Goal: Find specific page/section: Find specific page/section

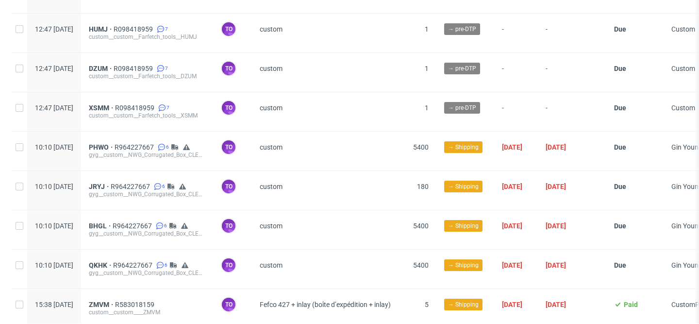
scroll to position [2507, 0]
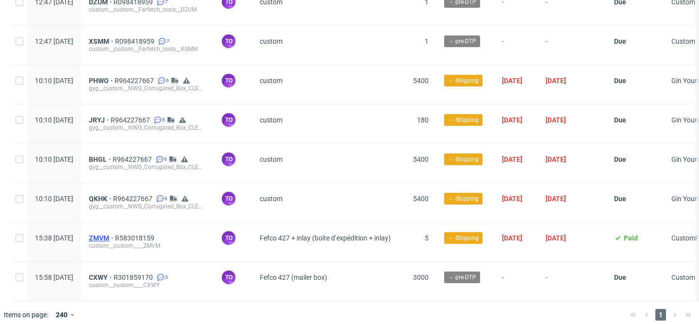
click at [115, 234] on span "ZMVM" at bounding box center [102, 238] width 26 height 8
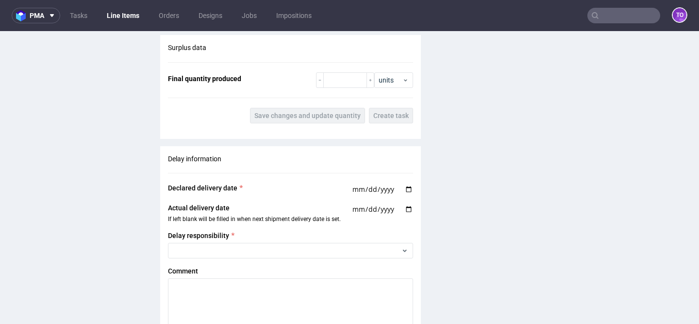
scroll to position [1552, 0]
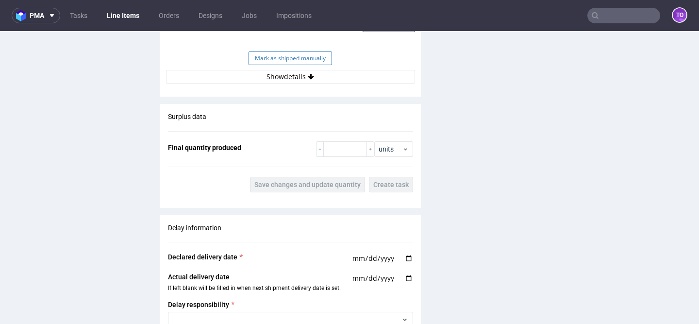
click at [303, 53] on button "Mark as shipped manually" at bounding box center [290, 58] width 83 height 14
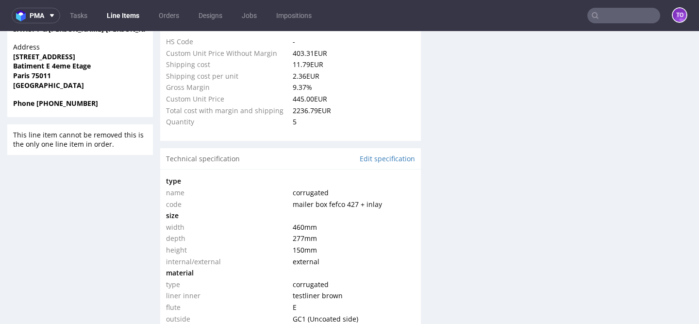
scroll to position [766, 0]
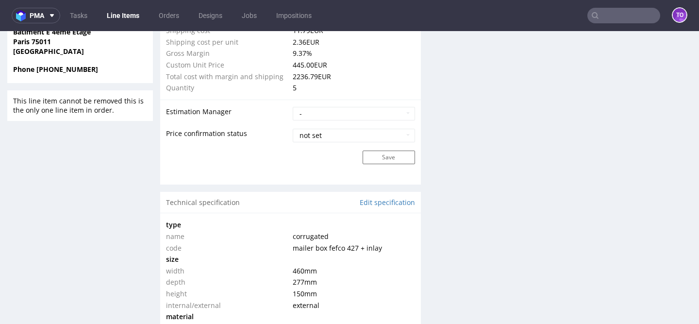
click at [122, 20] on link "Line Items" at bounding box center [123, 16] width 44 height 16
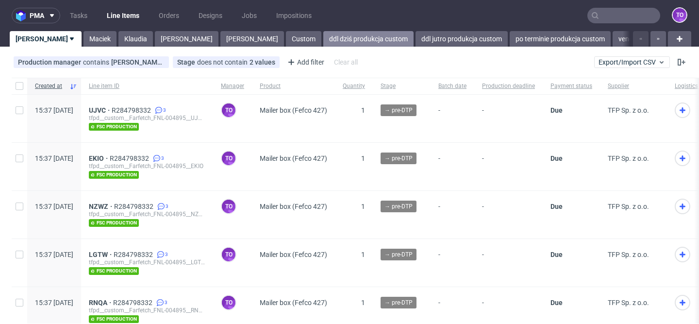
click at [323, 46] on link "ddl dziś produkcja custom" at bounding box center [368, 39] width 90 height 16
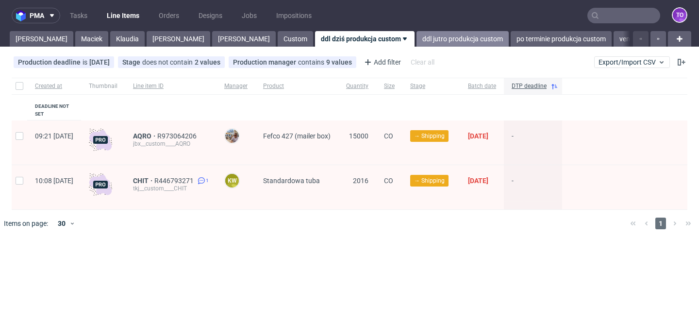
click at [416, 40] on link "ddl jutro produkcja custom" at bounding box center [462, 39] width 92 height 16
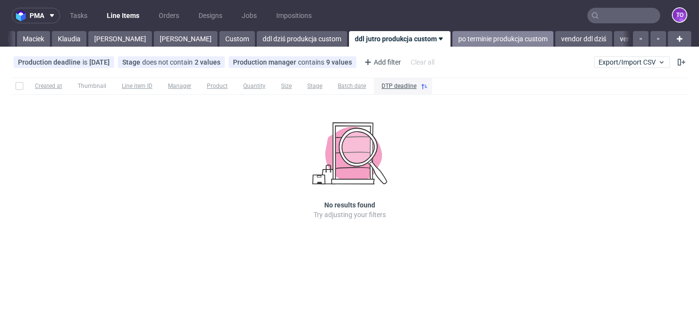
click at [452, 35] on link "po terminie produkcja custom" at bounding box center [502, 39] width 101 height 16
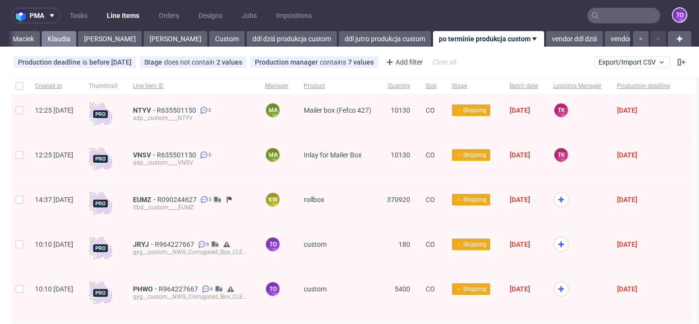
click at [42, 38] on link "Klaudia" at bounding box center [59, 39] width 34 height 16
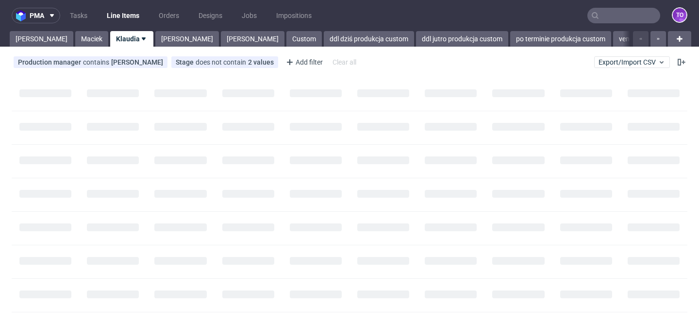
click at [25, 38] on link "[PERSON_NAME]" at bounding box center [42, 39] width 64 height 16
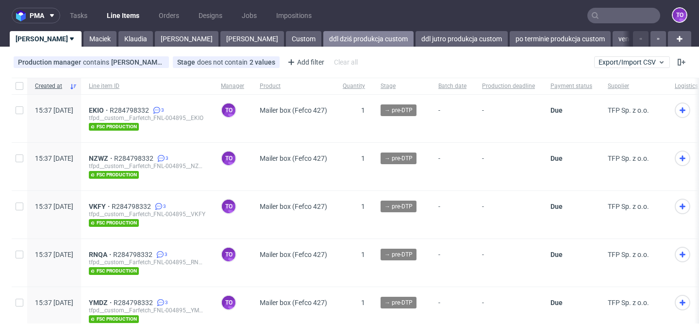
click at [323, 36] on link "ddl dziś produkcja custom" at bounding box center [368, 39] width 90 height 16
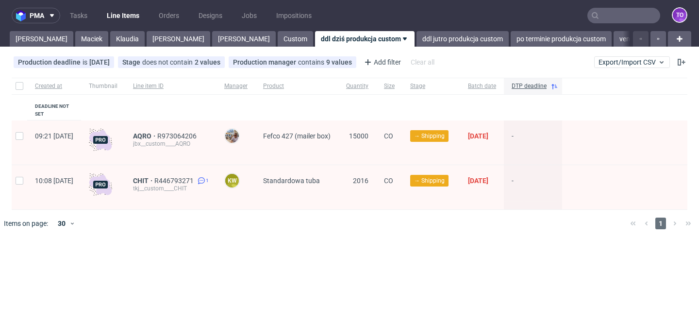
click at [369, 48] on div "pma Tasks Line Items Orders Designs Jobs Impositions to Tomasz Maciek Klaudia M…" at bounding box center [349, 162] width 699 height 324
click at [416, 36] on link "ddl jutro produkcja custom" at bounding box center [462, 39] width 92 height 16
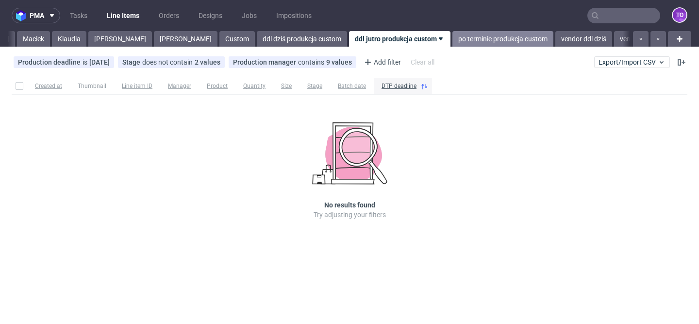
click at [452, 43] on link "po terminie produkcja custom" at bounding box center [502, 39] width 101 height 16
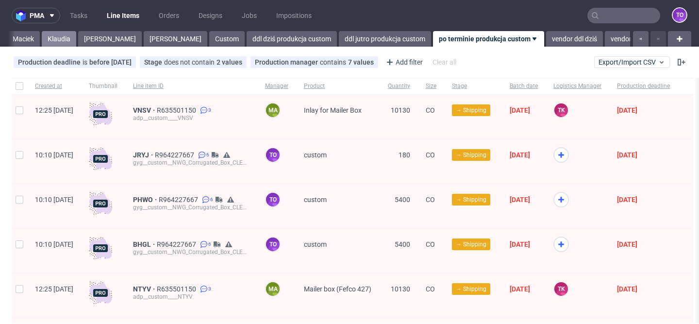
click at [42, 36] on link "Klaudia" at bounding box center [59, 39] width 34 height 16
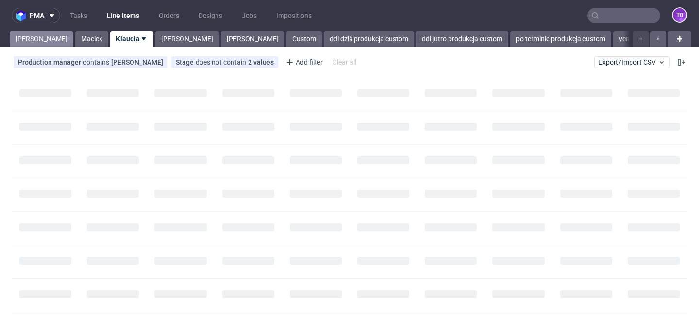
click at [13, 37] on link "[PERSON_NAME]" at bounding box center [42, 39] width 64 height 16
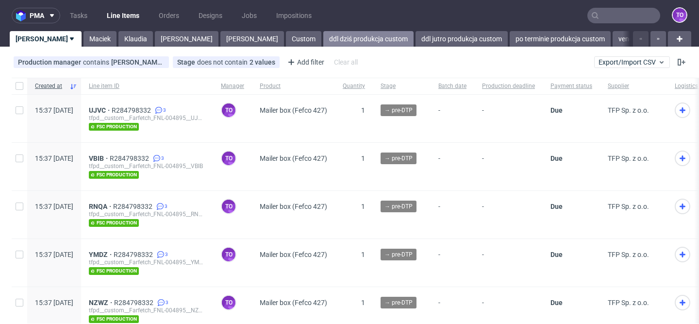
click at [323, 44] on link "ddl dziś produkcja custom" at bounding box center [368, 39] width 90 height 16
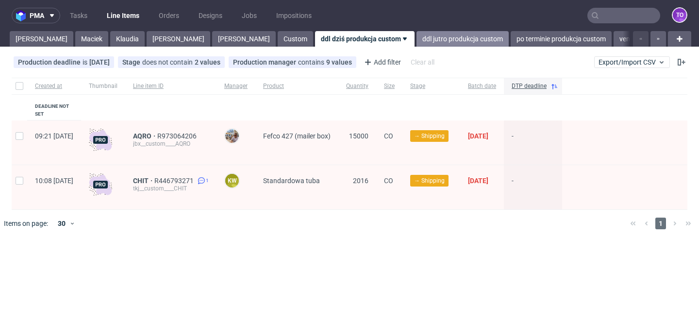
click at [416, 37] on link "ddl jutro produkcja custom" at bounding box center [462, 39] width 92 height 16
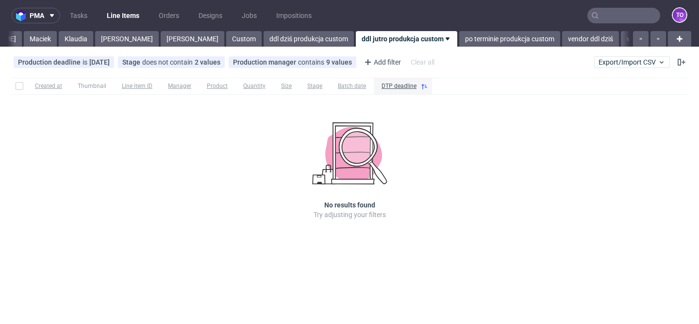
scroll to position [0, 58]
click at [52, 45] on link "Klaudia" at bounding box center [69, 39] width 34 height 16
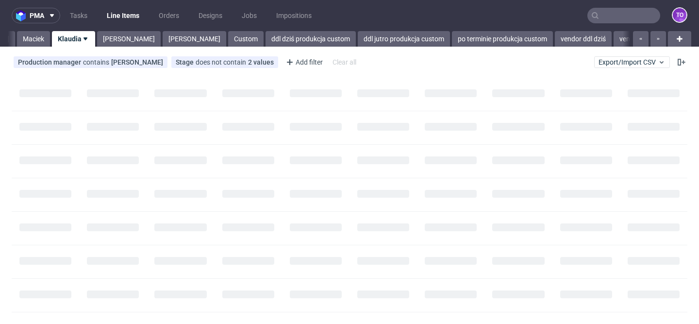
click at [52, 45] on link "Klaudia" at bounding box center [73, 39] width 43 height 16
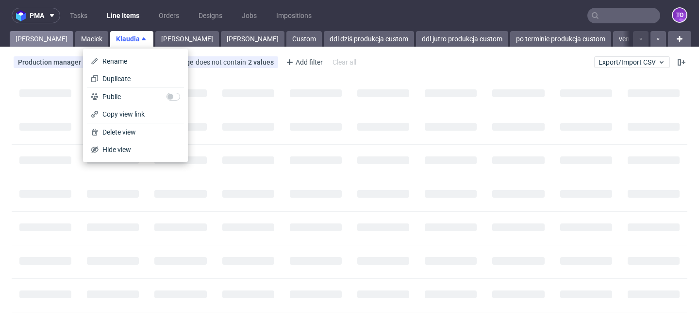
click at [35, 36] on link "[PERSON_NAME]" at bounding box center [42, 39] width 64 height 16
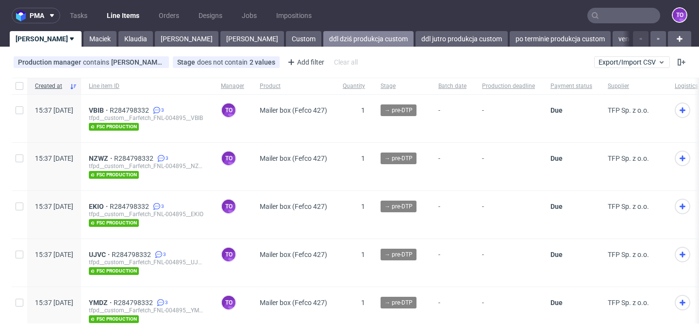
click at [323, 43] on link "ddl dziś produkcja custom" at bounding box center [368, 39] width 90 height 16
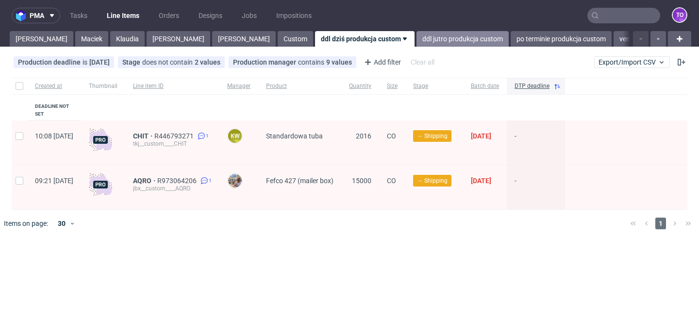
click at [416, 40] on link "ddl jutro produkcja custom" at bounding box center [462, 39] width 92 height 16
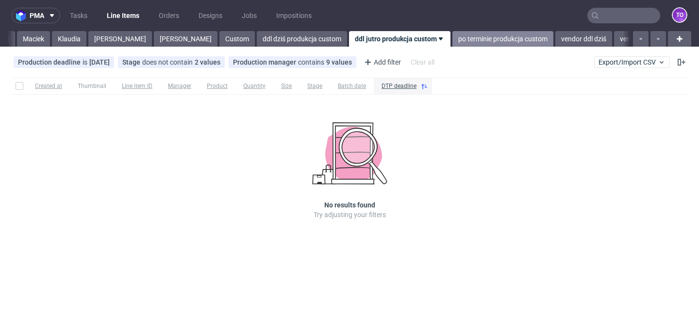
click at [452, 42] on link "po terminie produkcja custom" at bounding box center [502, 39] width 101 height 16
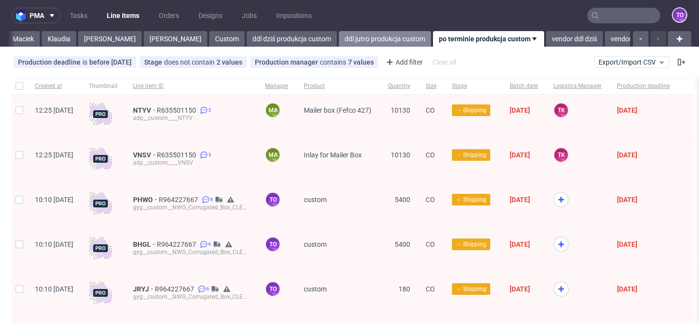
click at [339, 32] on link "ddl jutro produkcja custom" at bounding box center [385, 39] width 92 height 16
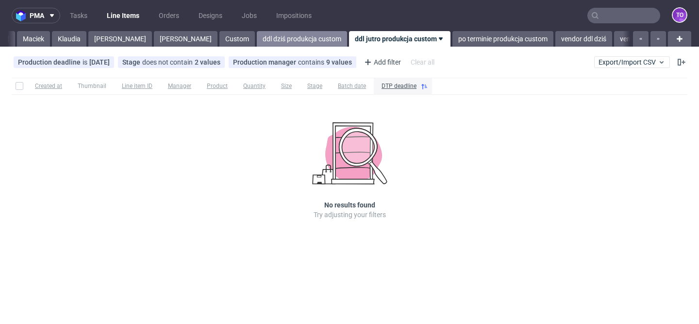
click at [257, 38] on link "ddl dziś produkcja custom" at bounding box center [302, 39] width 90 height 16
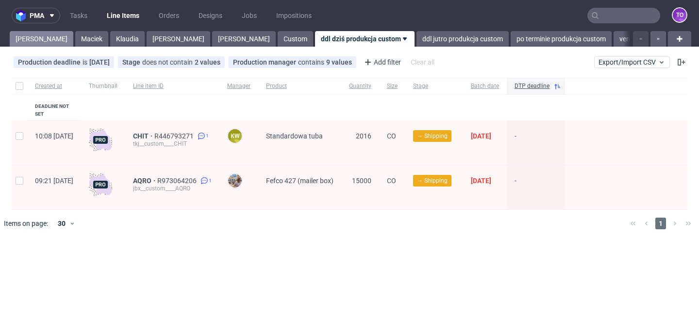
click at [27, 38] on link "[PERSON_NAME]" at bounding box center [42, 39] width 64 height 16
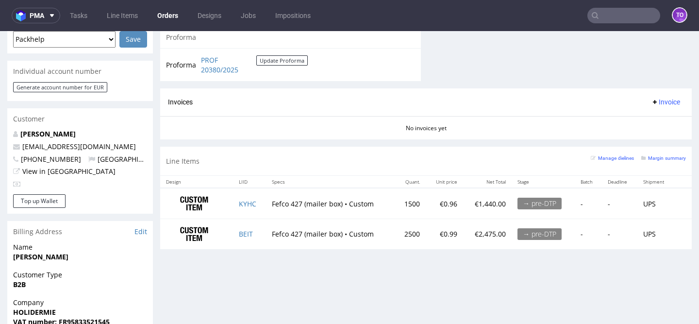
scroll to position [492, 0]
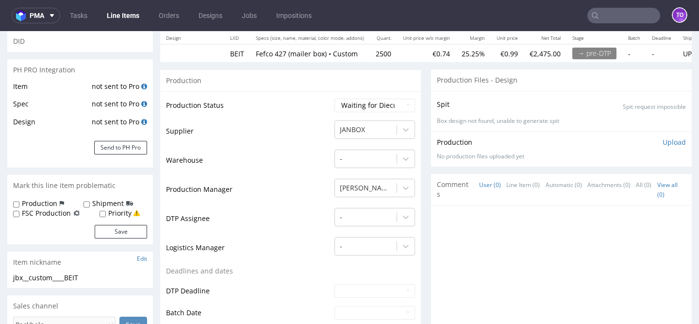
scroll to position [117, 0]
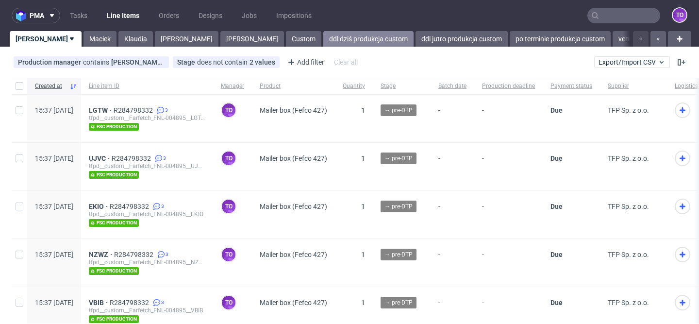
click at [323, 42] on link "ddl dziś produkcja custom" at bounding box center [368, 39] width 90 height 16
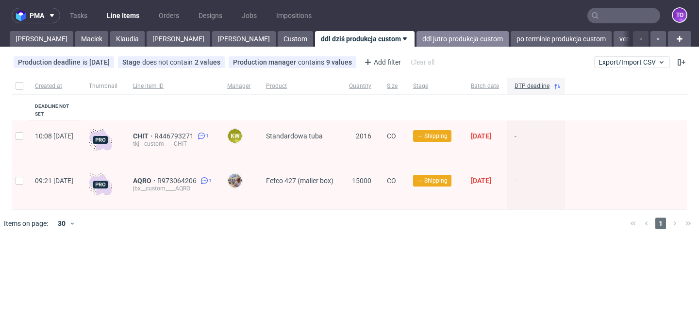
click at [416, 40] on link "ddl jutro produkcja custom" at bounding box center [462, 39] width 92 height 16
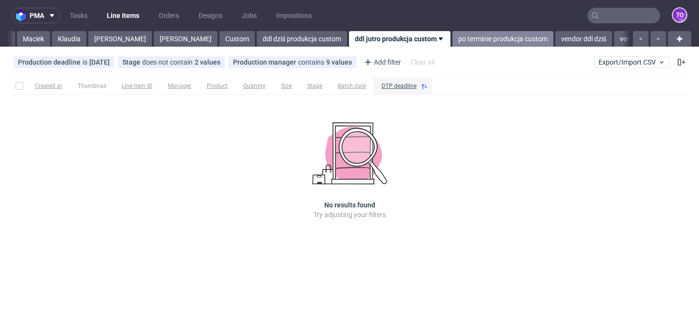
click at [452, 41] on link "po terminie produkcja custom" at bounding box center [502, 39] width 101 height 16
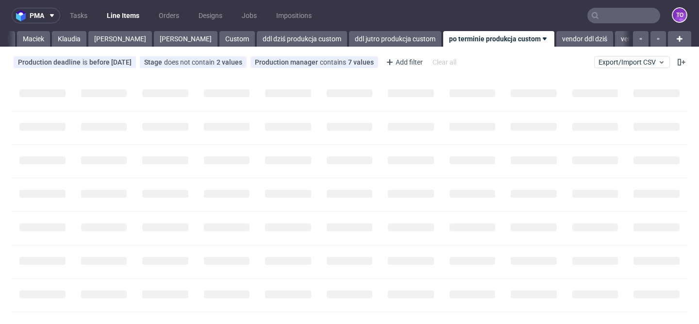
scroll to position [0, 68]
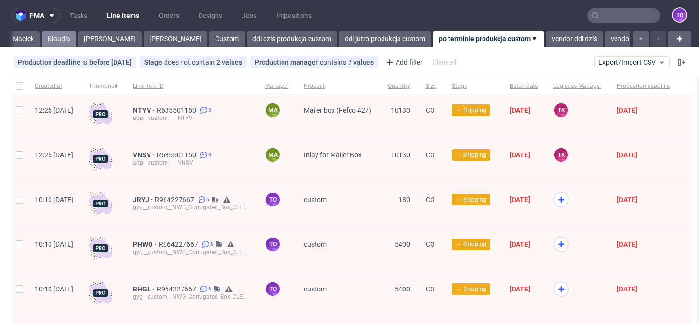
click at [42, 41] on link "Klaudia" at bounding box center [59, 39] width 34 height 16
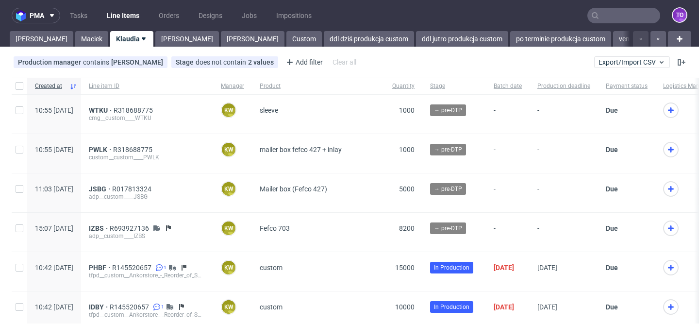
click at [41, 41] on link "[PERSON_NAME]" at bounding box center [42, 39] width 64 height 16
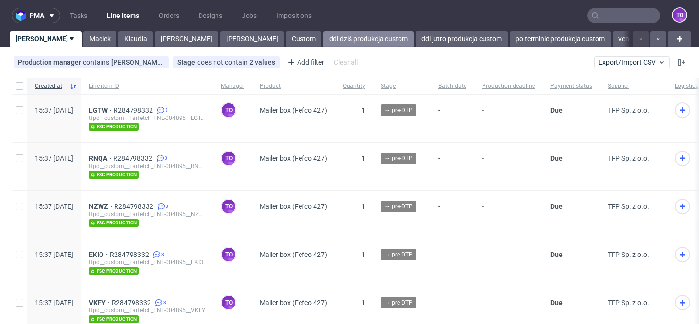
click at [323, 39] on link "ddl dziś produkcja custom" at bounding box center [368, 39] width 90 height 16
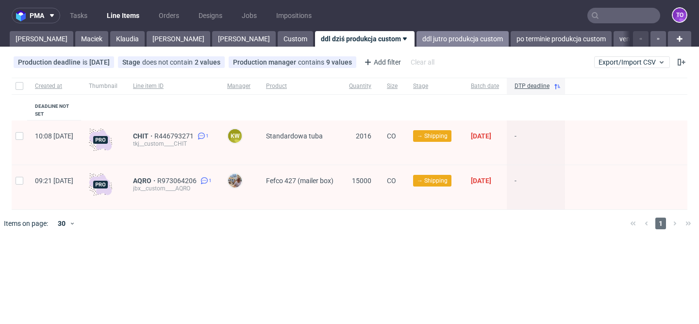
click at [416, 44] on link "ddl jutro produkcja custom" at bounding box center [462, 39] width 92 height 16
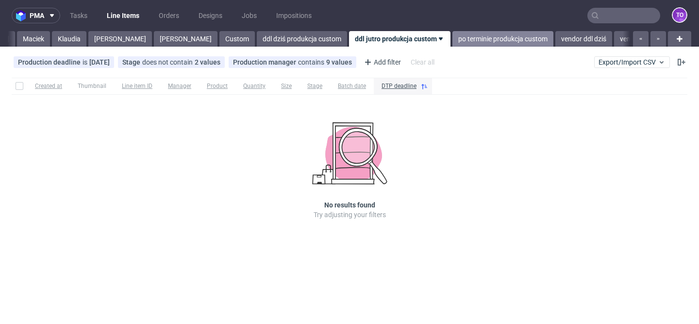
click at [452, 36] on link "po terminie produkcja custom" at bounding box center [502, 39] width 101 height 16
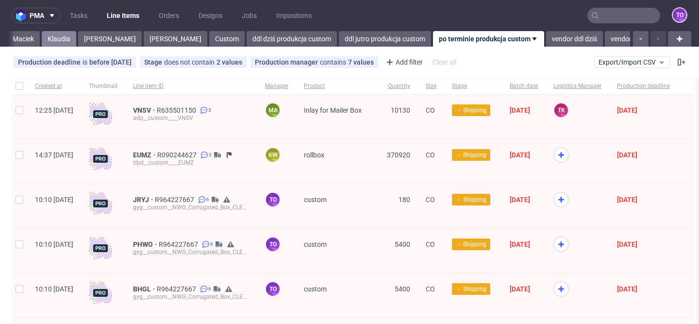
click at [42, 33] on link "Klaudia" at bounding box center [59, 39] width 34 height 16
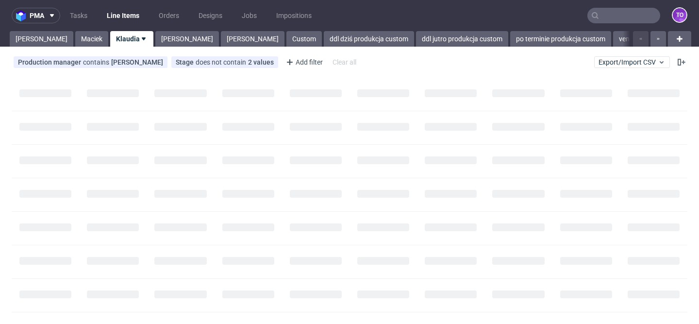
click at [40, 33] on link "[PERSON_NAME]" at bounding box center [42, 39] width 64 height 16
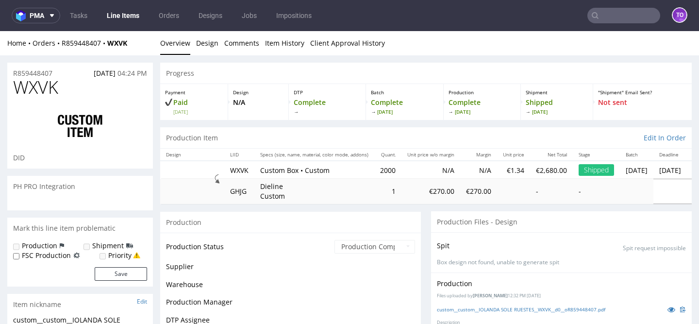
scroll to position [215, 0]
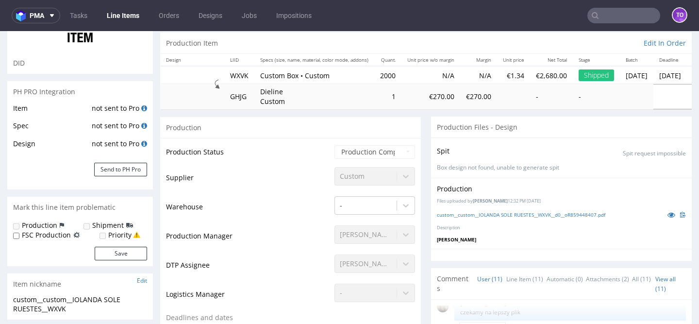
select select "done"
drag, startPoint x: 253, startPoint y: 74, endPoint x: 232, endPoint y: 75, distance: 21.9
click at [232, 75] on td "WXVK" at bounding box center [239, 75] width 30 height 18
copy td "WXVK"
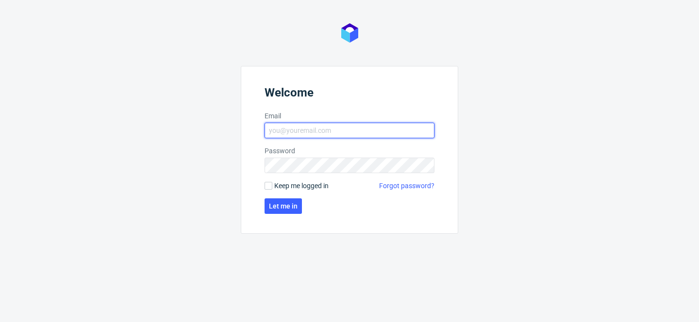
type input "[PERSON_NAME][EMAIL_ADDRESS][PERSON_NAME][DOMAIN_NAME]"
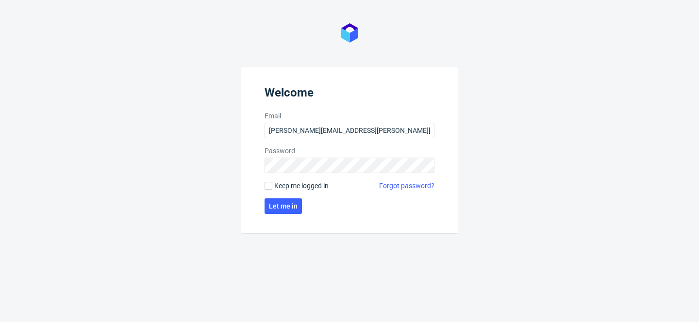
click at [290, 184] on span "Keep me logged in" at bounding box center [301, 186] width 54 height 10
click at [272, 184] on input "Keep me logged in" at bounding box center [269, 186] width 8 height 8
checkbox input "true"
click at [290, 199] on button "Let me in" at bounding box center [283, 207] width 37 height 16
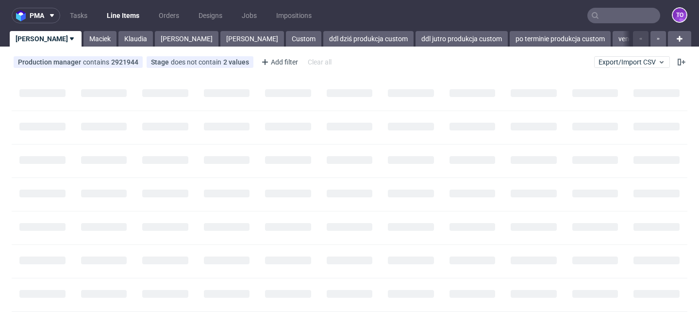
click at [597, 14] on input "text" at bounding box center [623, 16] width 73 height 16
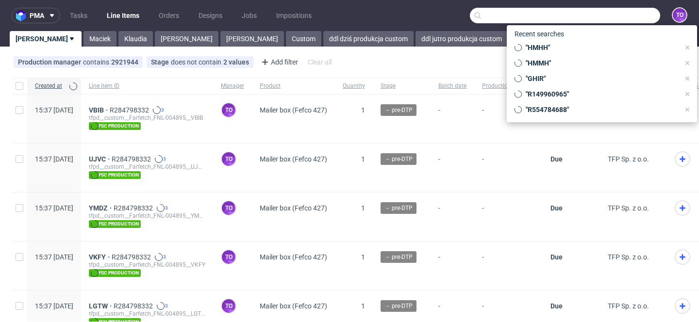
paste input "bruce@aimaudio.com"
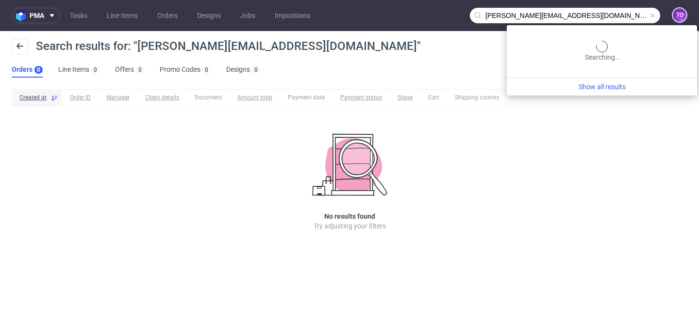
click at [623, 10] on input "bruce@aimaudio.com" at bounding box center [565, 16] width 190 height 16
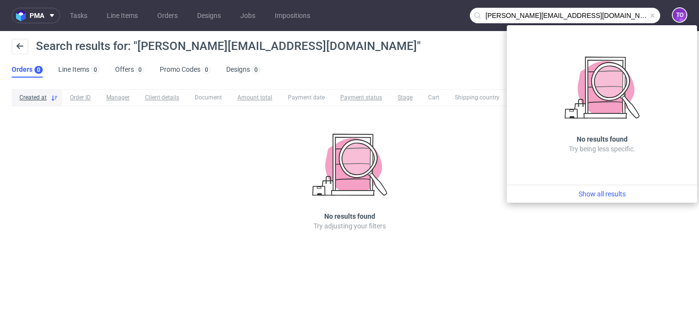
click at [567, 17] on input "bruce@aimaudio.com" at bounding box center [565, 16] width 190 height 16
drag, startPoint x: 508, startPoint y: 17, endPoint x: 446, endPoint y: 10, distance: 62.5
click at [446, 10] on nav "pma Tasks Line Items Orders Designs Jobs Impositions bruce@aimaudio to" at bounding box center [349, 15] width 699 height 31
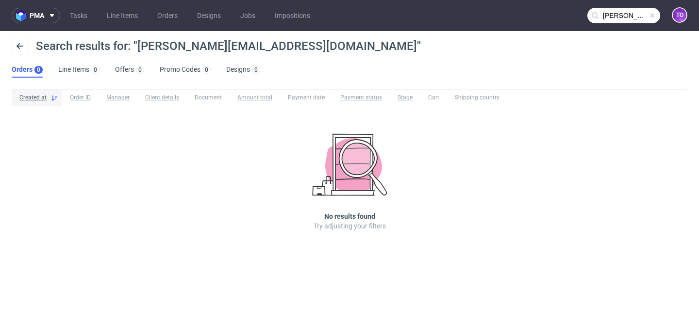
type input "aimaudio"
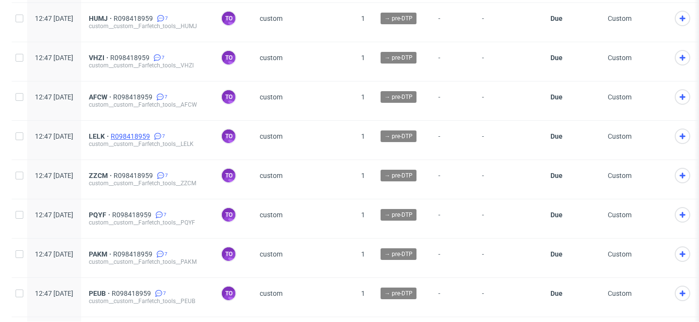
click at [152, 133] on span "R098418959" at bounding box center [131, 137] width 41 height 8
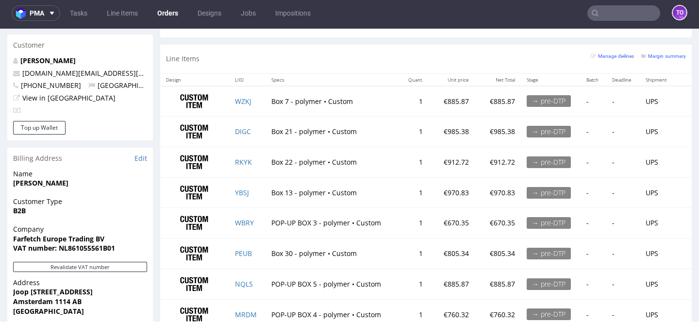
scroll to position [394, 0]
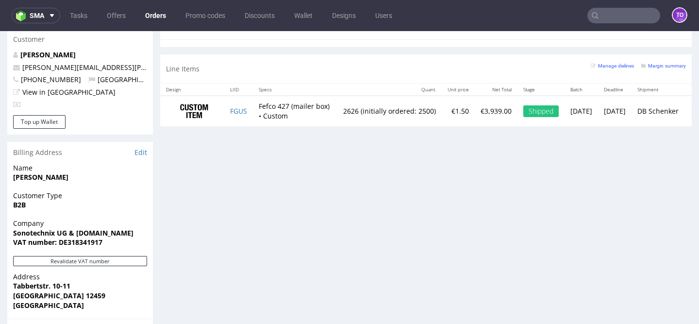
scroll to position [471, 0]
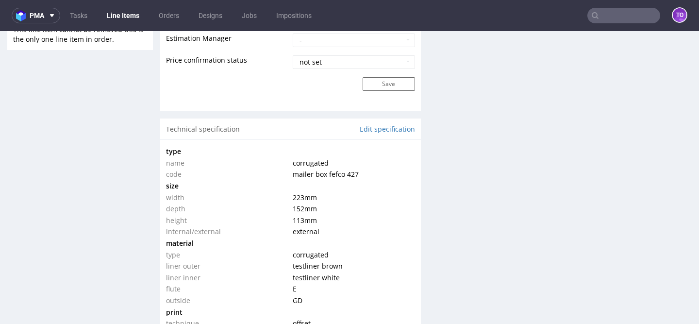
scroll to position [893, 0]
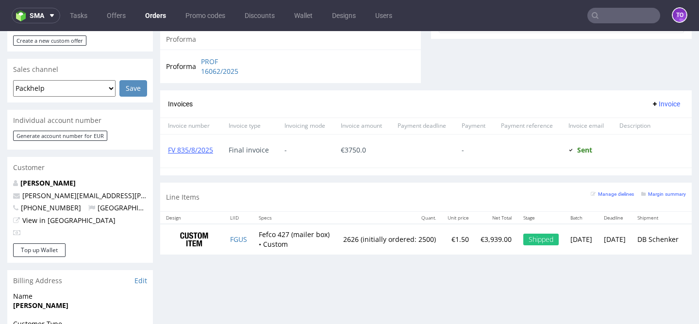
scroll to position [498, 0]
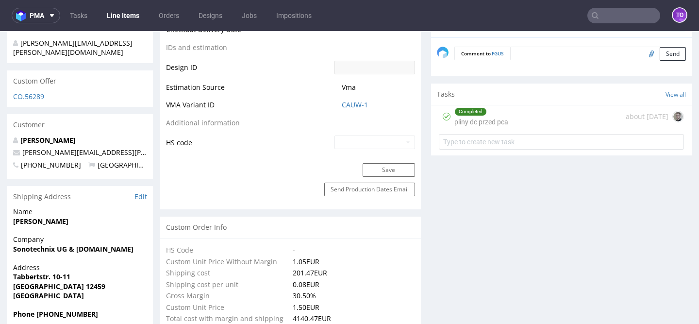
scroll to position [492, 0]
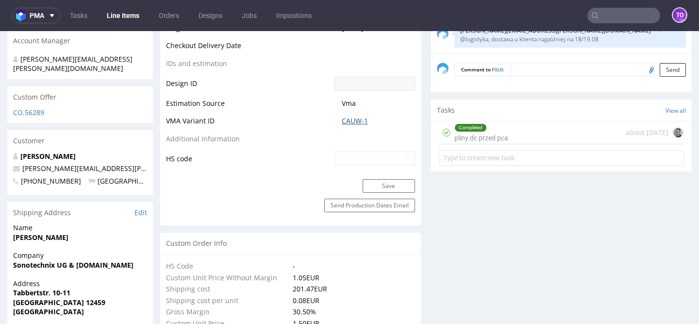
click at [354, 121] on link "CAUW-1" at bounding box center [355, 121] width 26 height 10
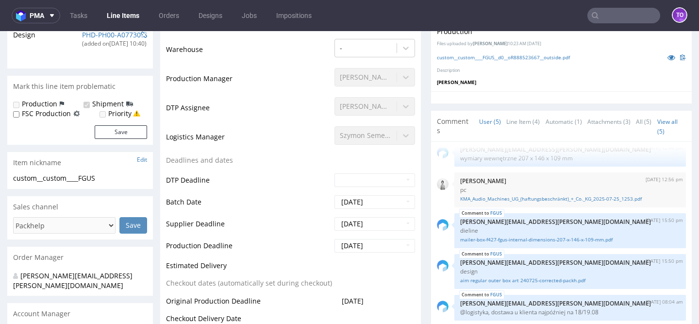
scroll to position [0, 0]
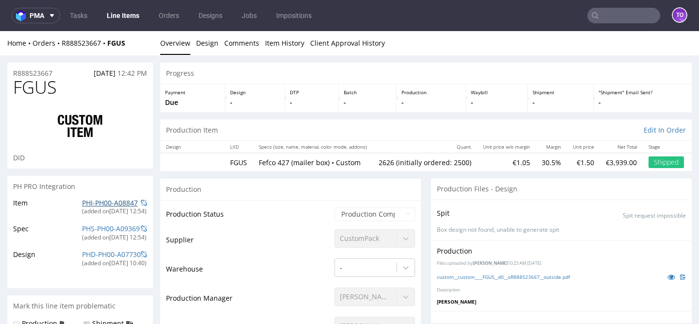
click at [112, 201] on link "PHI-PH00-A08847" at bounding box center [110, 202] width 56 height 9
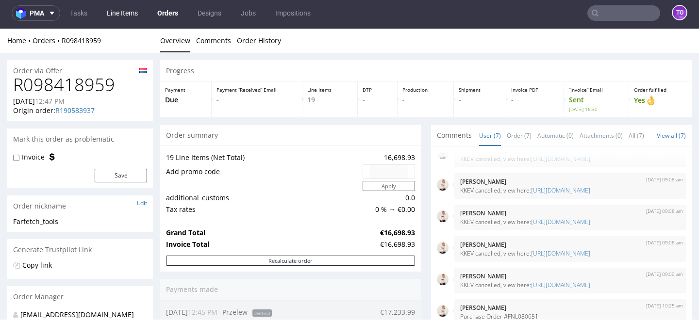
click at [128, 19] on link "Line Items" at bounding box center [122, 13] width 43 height 16
